Goal: Understand process/instructions: Learn about a topic

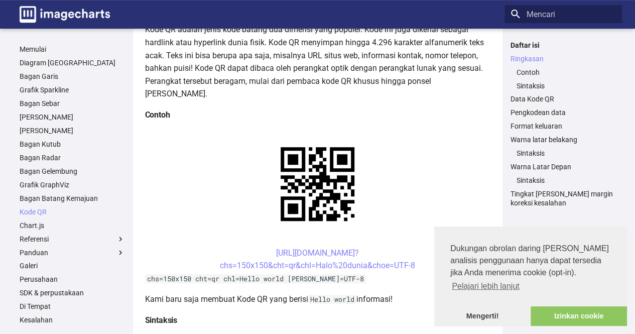
scroll to position [151, 0]
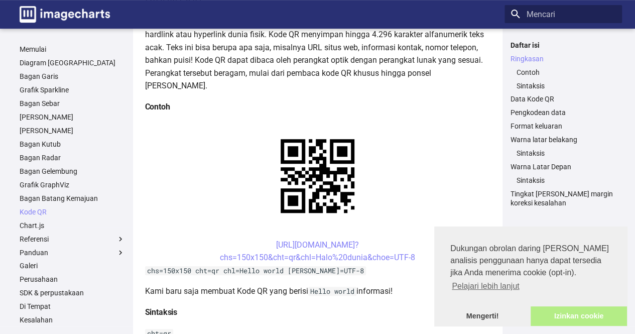
click at [573, 315] on font "Izinkan cookie" at bounding box center [579, 316] width 49 height 8
click at [555, 316] on font "Izinkan cookie" at bounding box center [579, 316] width 49 height 8
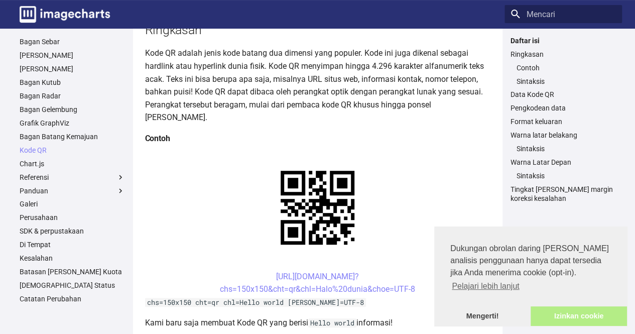
scroll to position [201, 0]
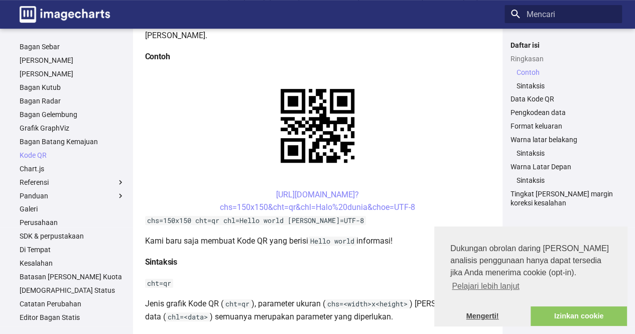
click at [477, 316] on font "Mengerti!" at bounding box center [483, 316] width 33 height 8
click at [570, 314] on font "Izinkan cookie" at bounding box center [579, 316] width 49 height 8
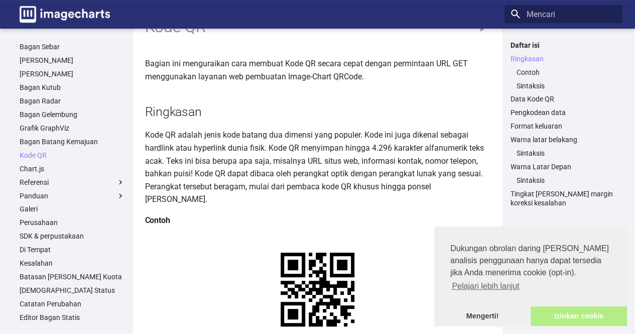
scroll to position [0, 0]
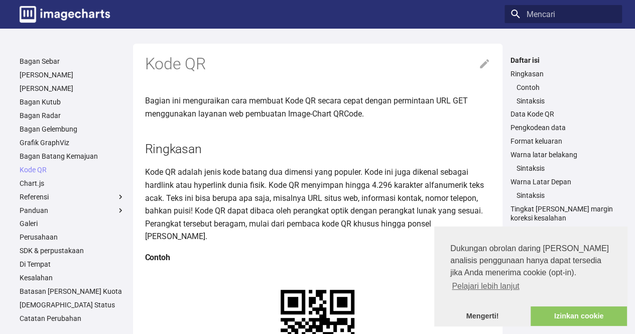
click at [355, 145] on h2 "Ringkasan" at bounding box center [318, 149] width 346 height 18
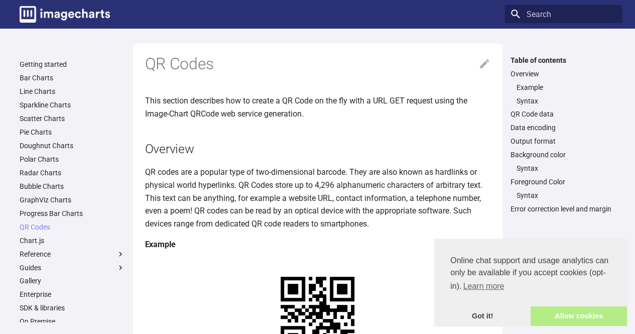
click at [559, 315] on link "Allow cookies" at bounding box center [579, 316] width 96 height 20
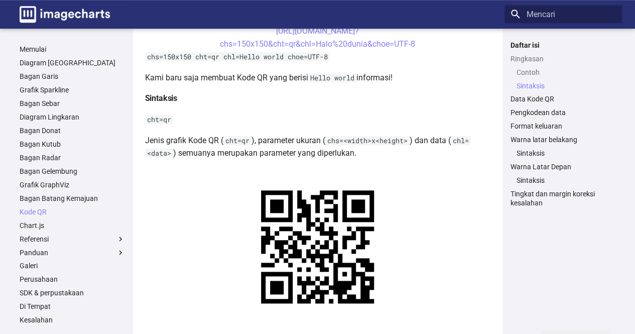
scroll to position [603, 0]
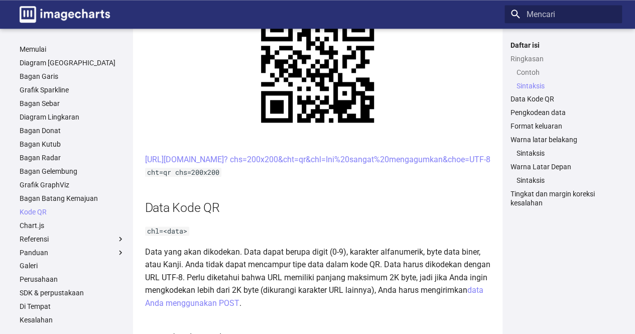
scroll to position [543, 0]
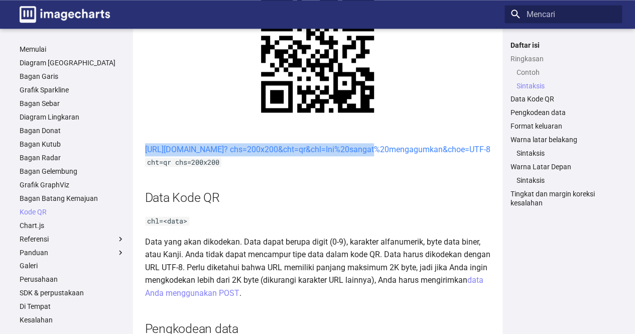
drag, startPoint x: 257, startPoint y: 147, endPoint x: 283, endPoint y: 166, distance: 32.5
click at [283, 156] on center "[URL][DOMAIN_NAME]? chs=200x200&cht=qr&chl=Ini%20sangat%20mengagumkan&choe=UTF-8" at bounding box center [318, 149] width 346 height 13
copy font "[URL][DOMAIN_NAME]? chs=200x200&cht=qr&chl="
